Goal: Register for event/course

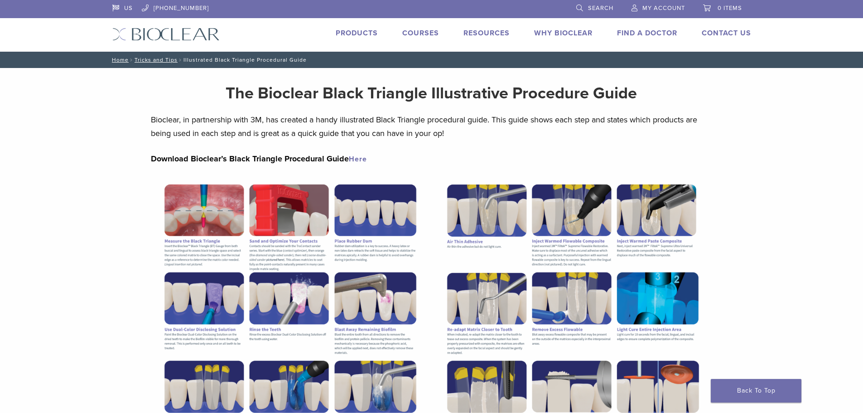
scroll to position [136, 0]
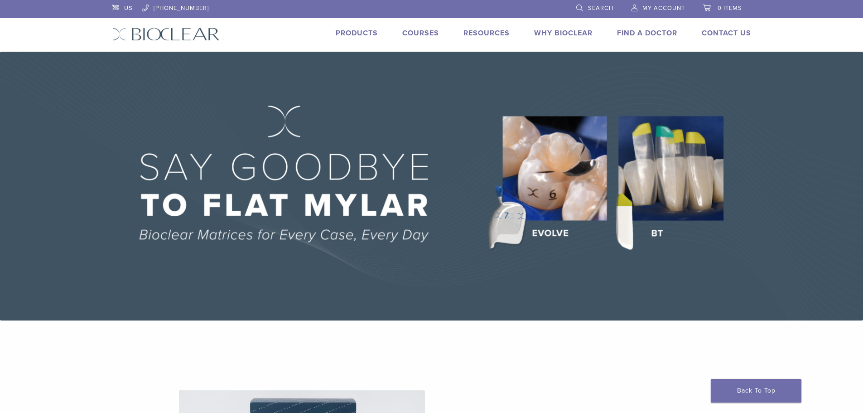
click at [412, 33] on link "Courses" at bounding box center [421, 33] width 37 height 9
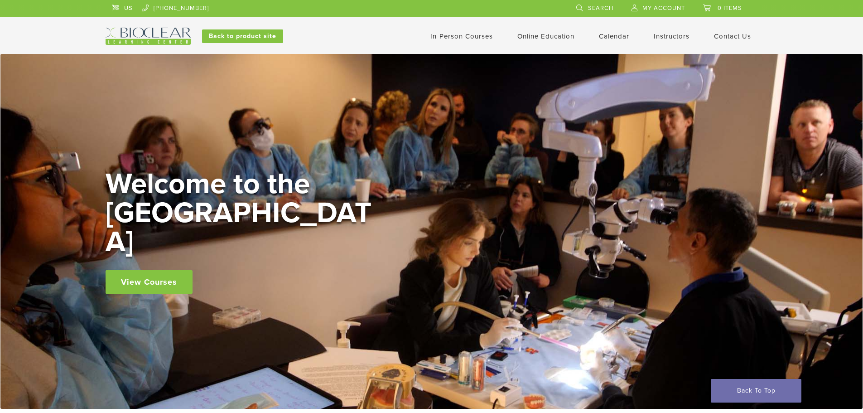
click at [420, 35] on div "In-Person Courses" at bounding box center [456, 36] width 73 height 11
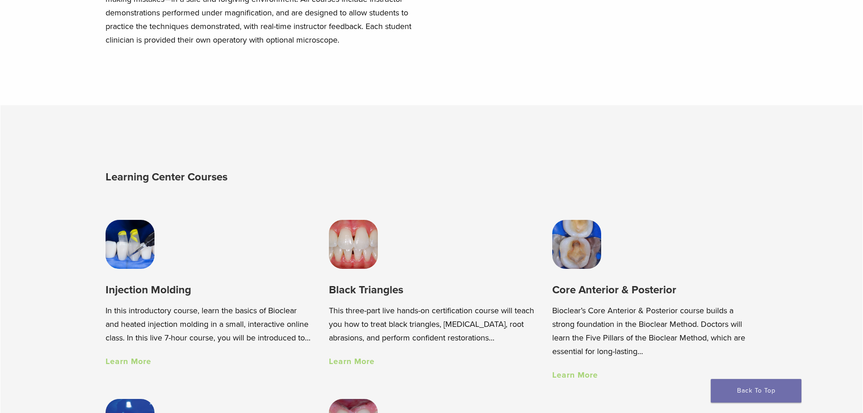
scroll to position [544, 0]
click at [134, 365] on link "Learn More" at bounding box center [129, 360] width 46 height 10
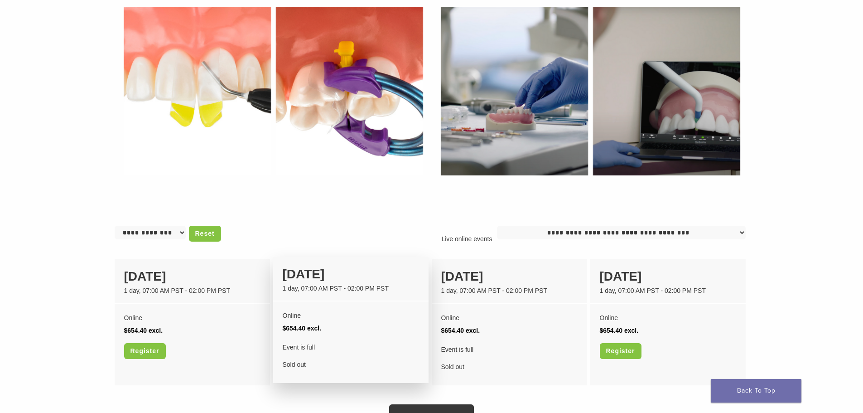
scroll to position [635, 0]
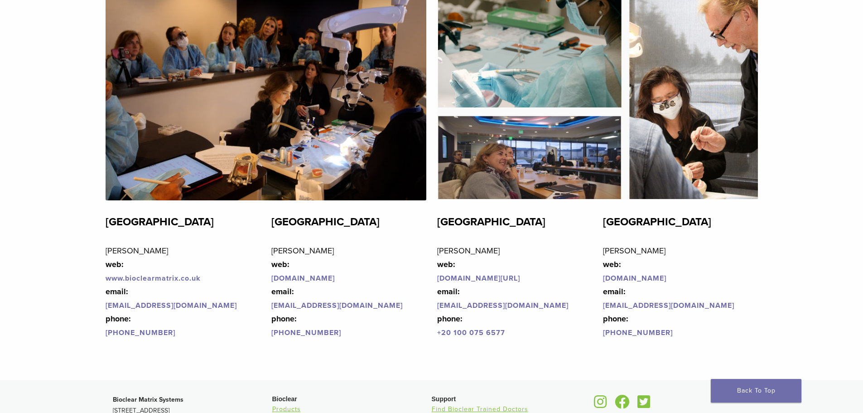
scroll to position [2224, 0]
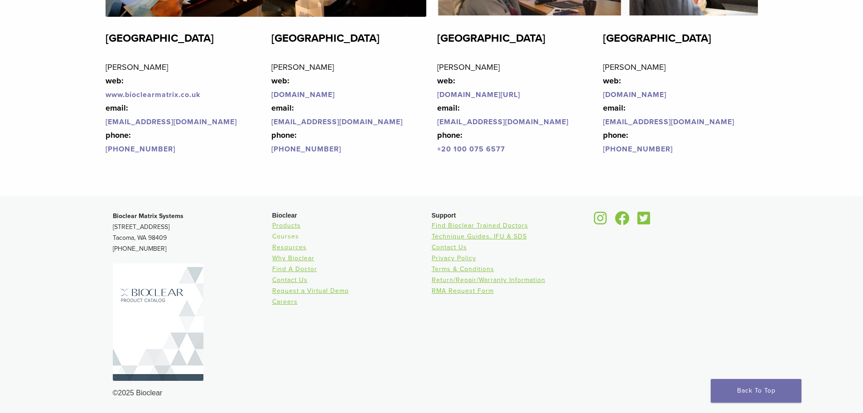
click at [284, 237] on link "Courses" at bounding box center [285, 237] width 27 height 8
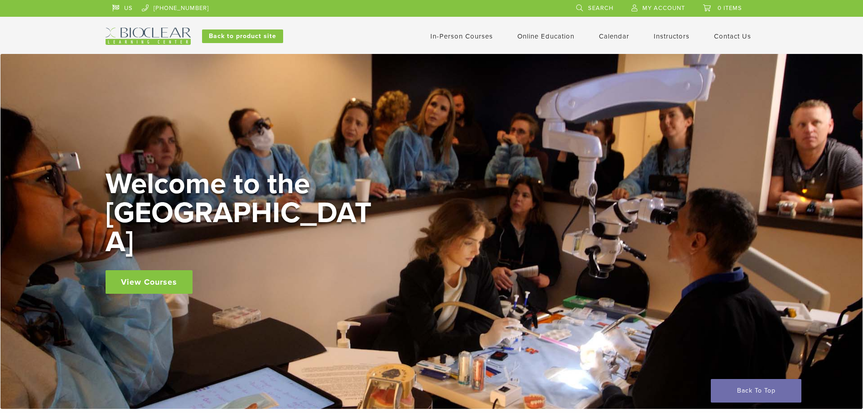
click at [464, 38] on link "In-Person Courses" at bounding box center [462, 36] width 63 height 8
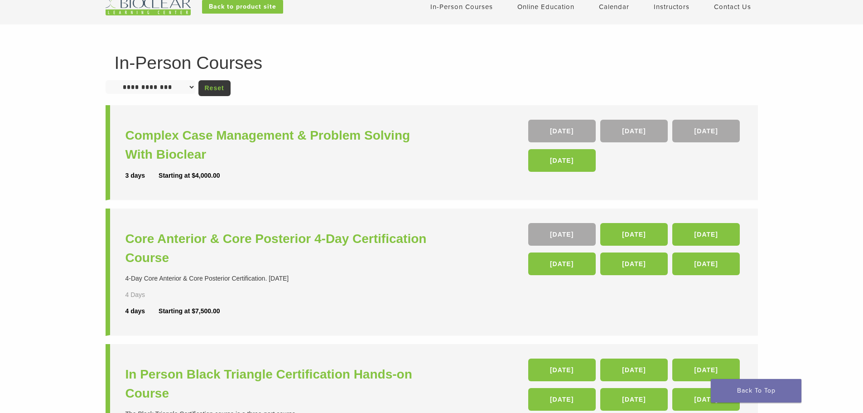
scroll to position [45, 0]
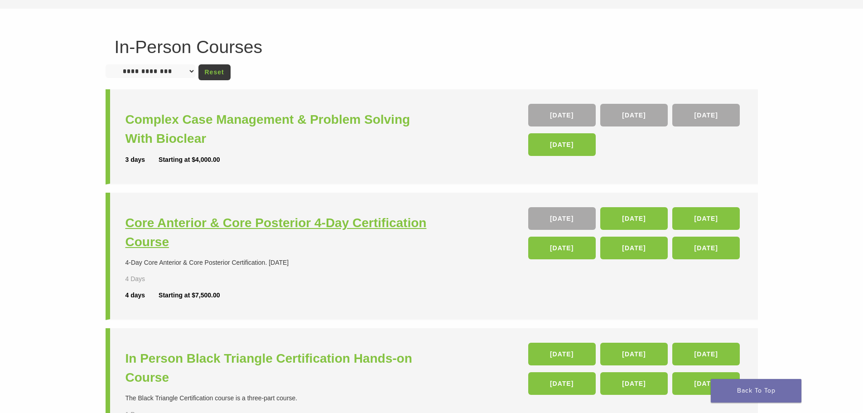
click at [320, 218] on h3 "Core Anterior & Core Posterior 4-Day Certification Course" at bounding box center [280, 232] width 309 height 38
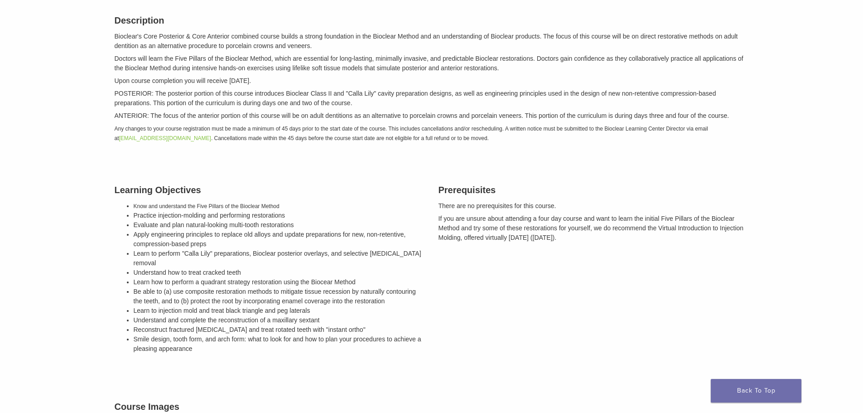
scroll to position [136, 0]
